Goal: Transaction & Acquisition: Purchase product/service

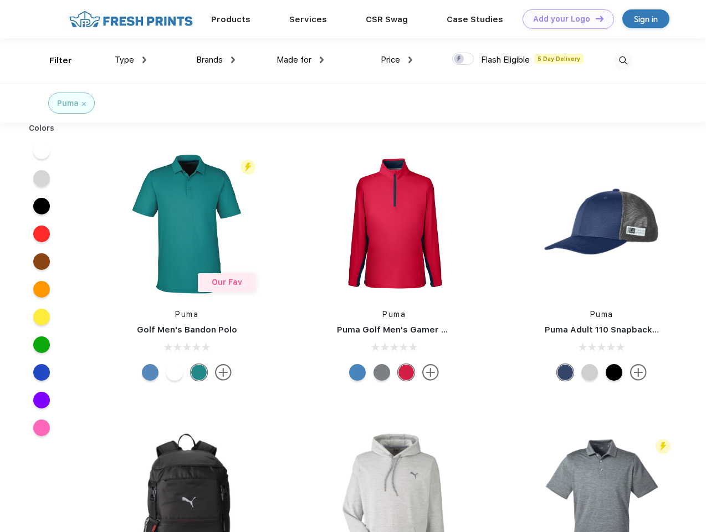
scroll to position [1, 0]
click at [565, 19] on link "Add your Logo Design Tool" at bounding box center [568, 18] width 91 height 19
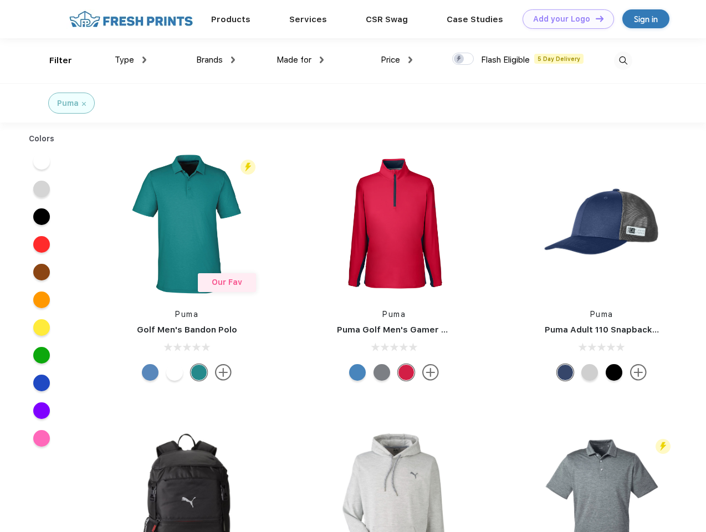
click at [0, 0] on div "Design Tool" at bounding box center [0, 0] width 0 height 0
click at [595, 18] on link "Add your Logo Design Tool" at bounding box center [568, 18] width 91 height 19
click at [53, 60] on div "Filter" at bounding box center [60, 60] width 23 height 13
click at [131, 60] on span "Type" at bounding box center [124, 60] width 19 height 10
click at [216, 60] on span "Brands" at bounding box center [209, 60] width 27 height 10
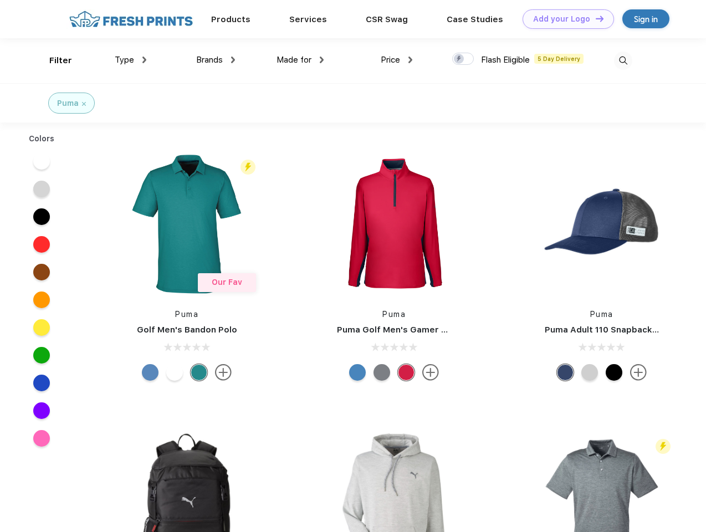
click at [301, 60] on span "Made for" at bounding box center [294, 60] width 35 height 10
click at [397, 60] on span "Price" at bounding box center [390, 60] width 19 height 10
click at [464, 59] on div at bounding box center [463, 59] width 22 height 12
click at [460, 59] on input "checkbox" at bounding box center [455, 55] width 7 height 7
click at [623, 60] on img at bounding box center [623, 61] width 18 height 18
